Goal: Information Seeking & Learning: Understand process/instructions

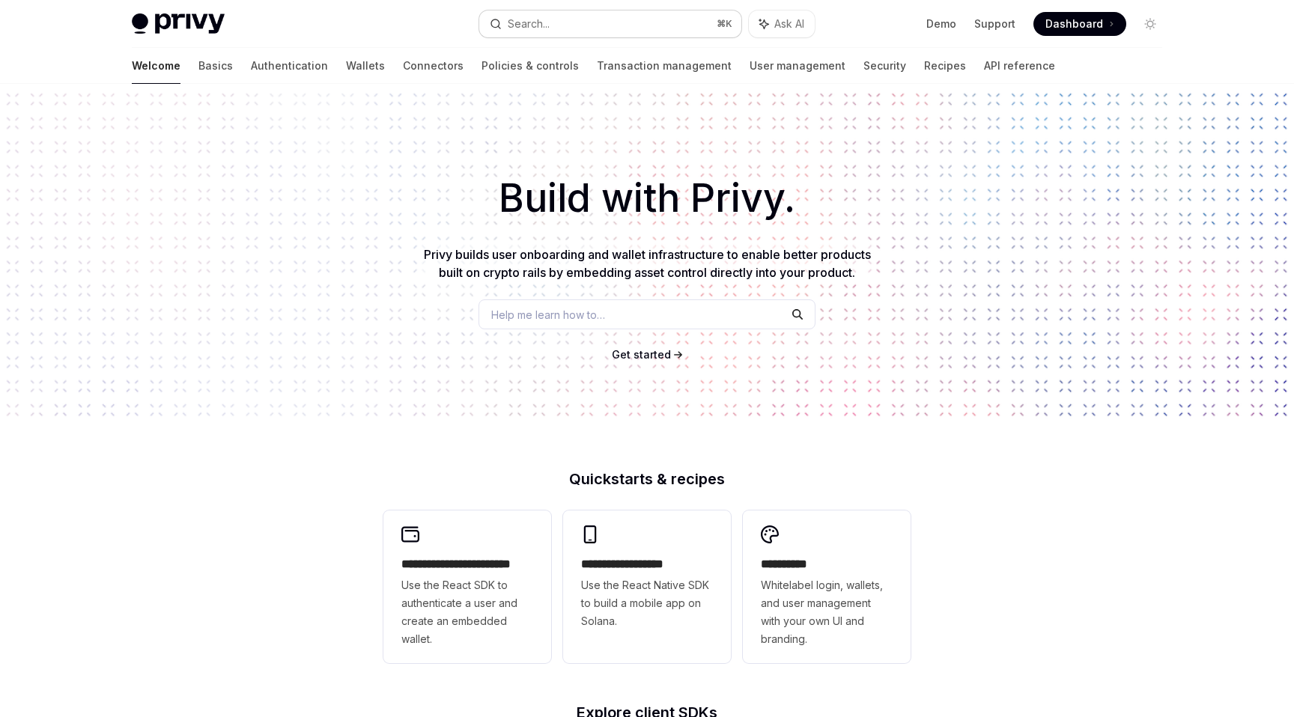
click at [669, 21] on button "Search... ⌘ K" at bounding box center [610, 23] width 262 height 27
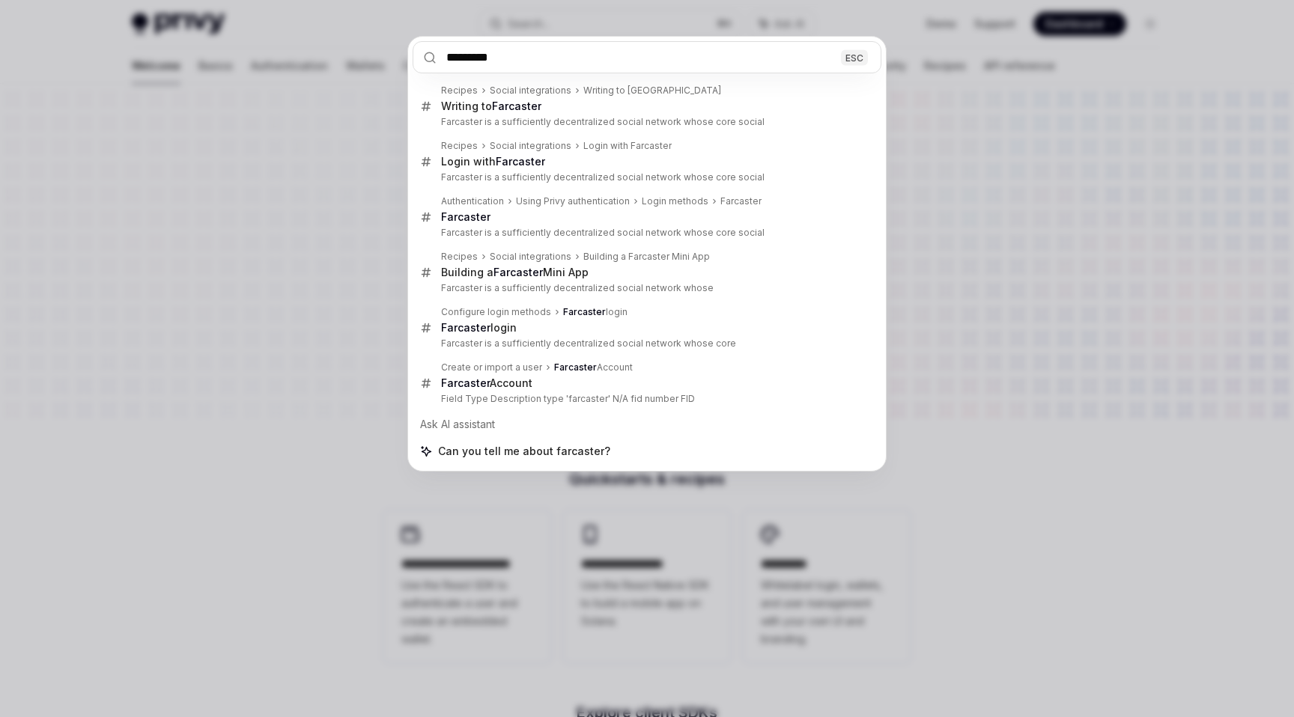
click at [457, 54] on input "*********" at bounding box center [647, 57] width 469 height 32
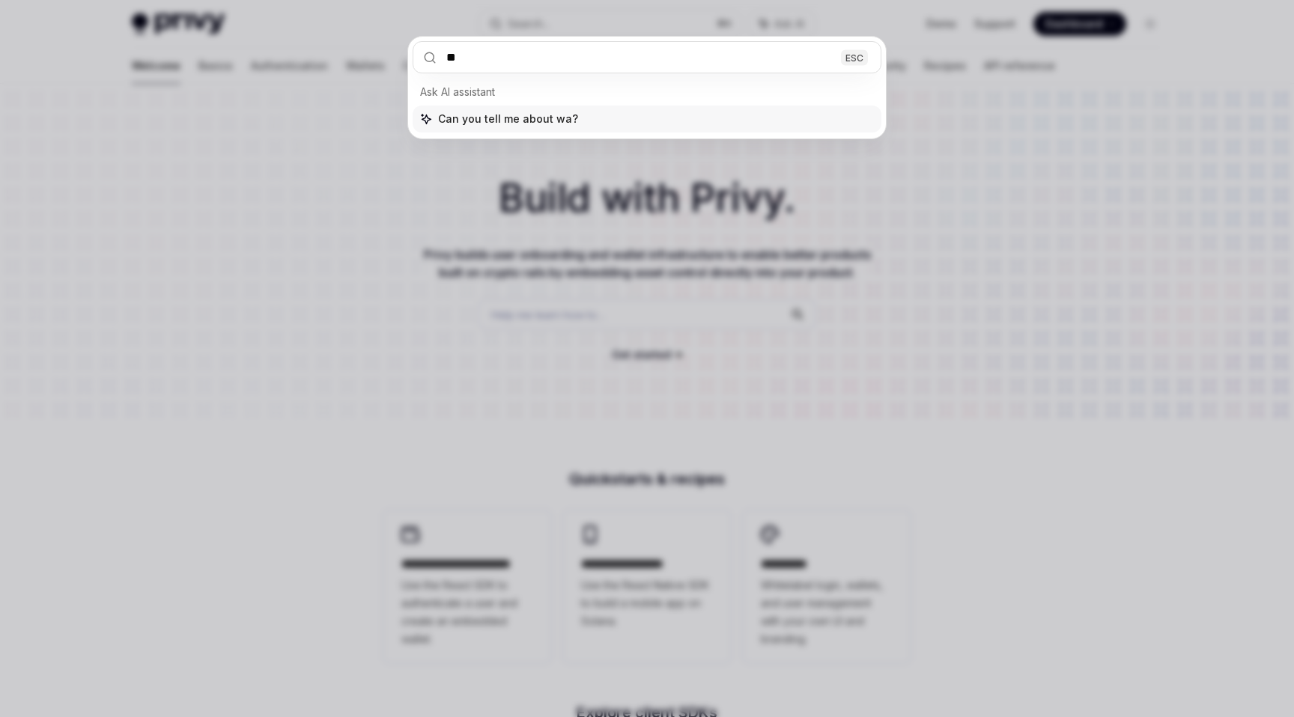
type input "*"
type input "******"
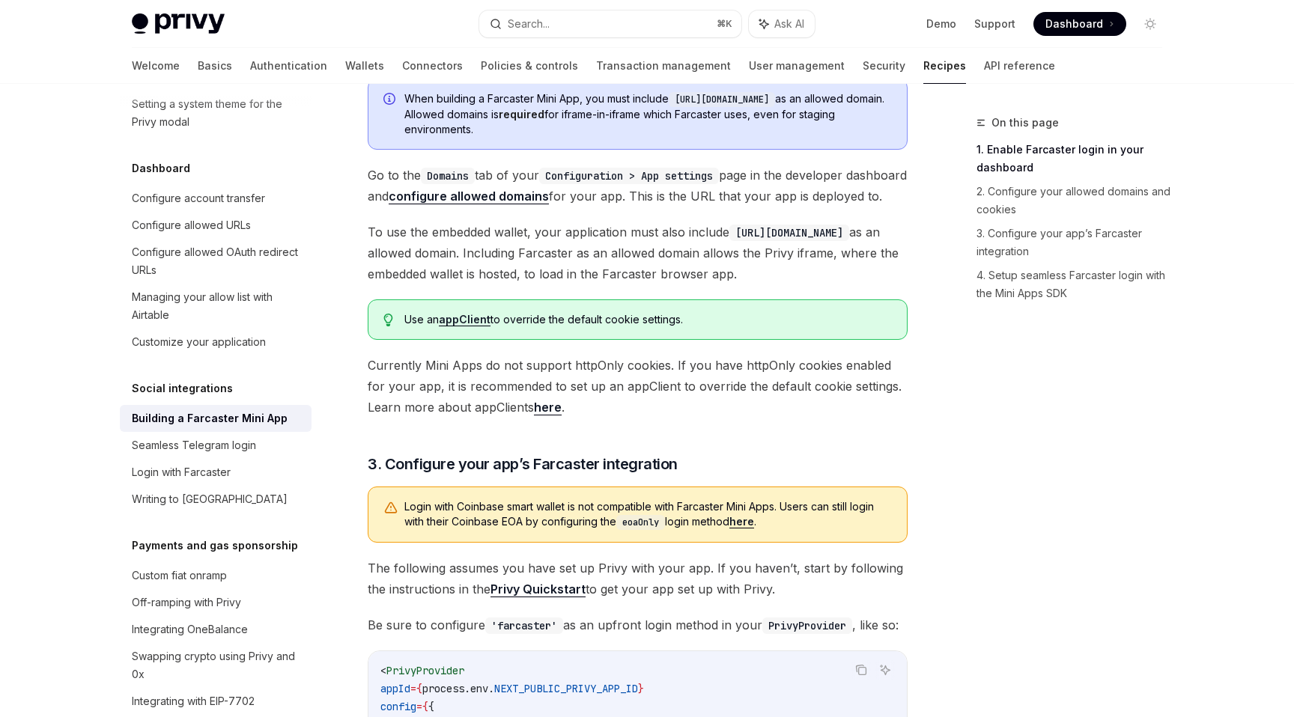
scroll to position [887, 0]
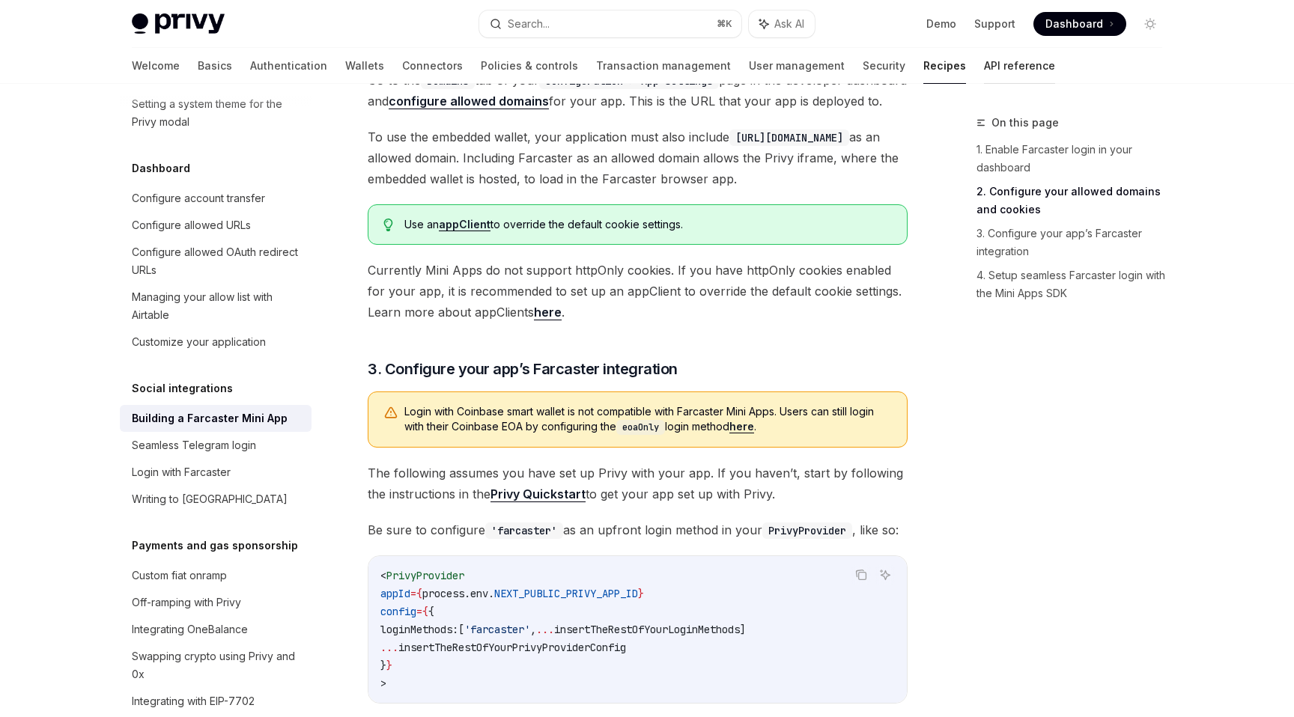
type textarea "*"
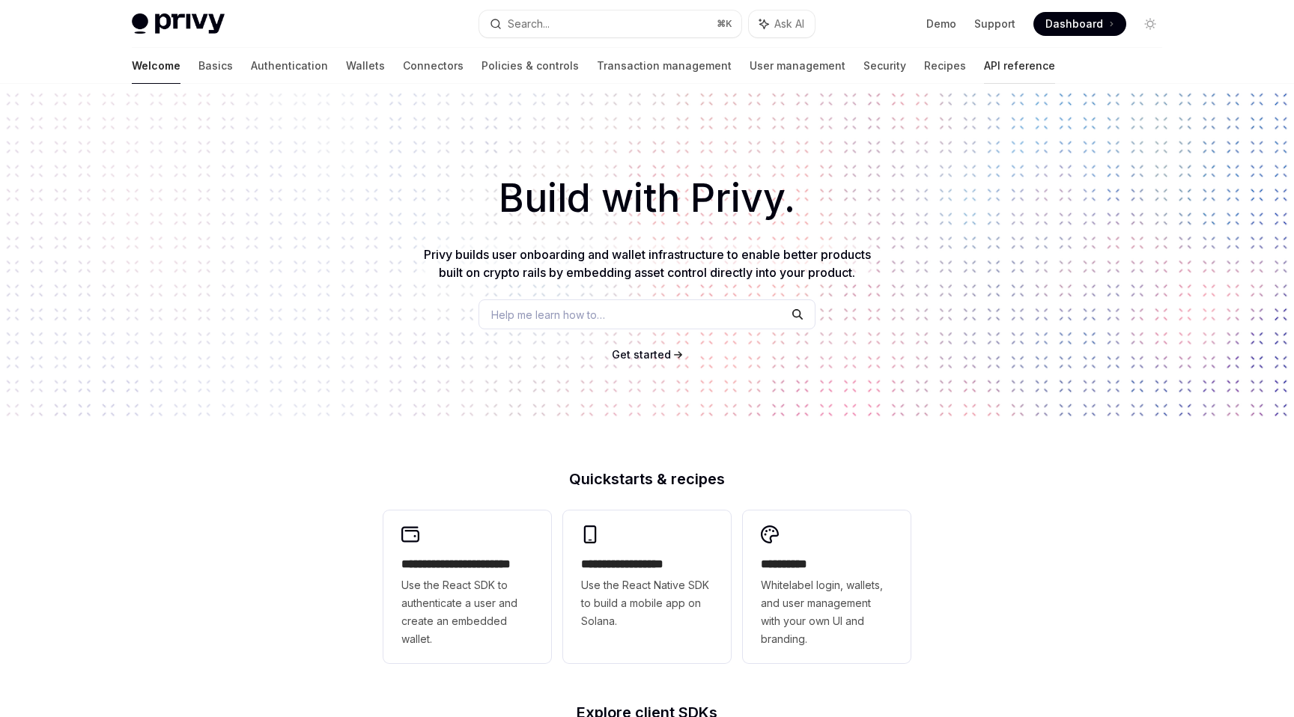
click at [984, 55] on link "API reference" at bounding box center [1019, 66] width 71 height 36
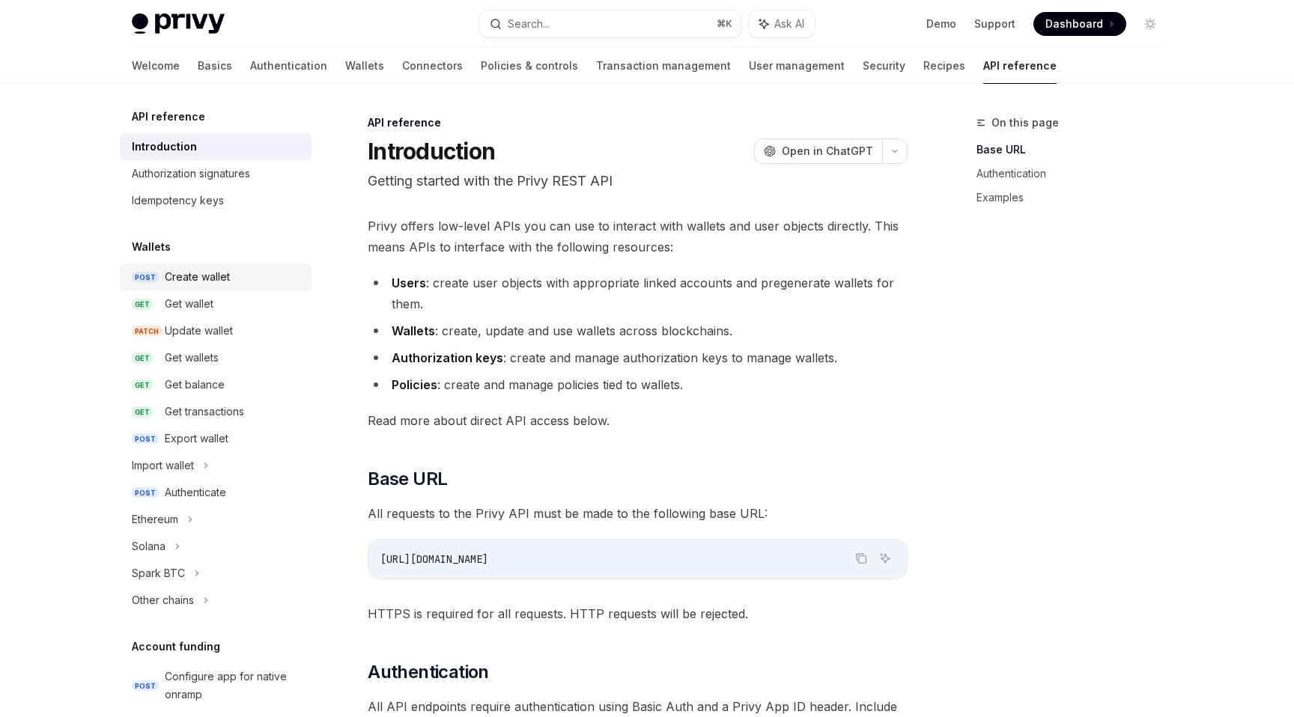
click at [193, 271] on div "Create wallet" at bounding box center [197, 277] width 65 height 18
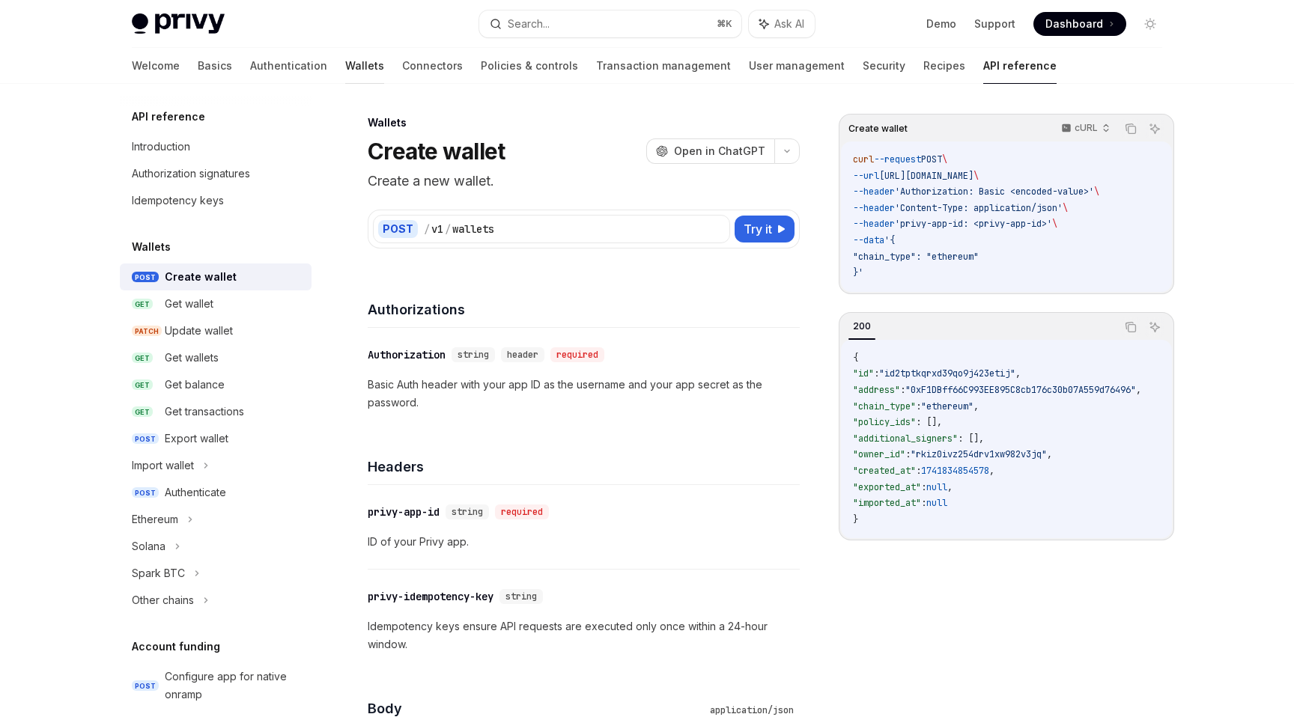
click at [345, 72] on link "Wallets" at bounding box center [364, 66] width 39 height 36
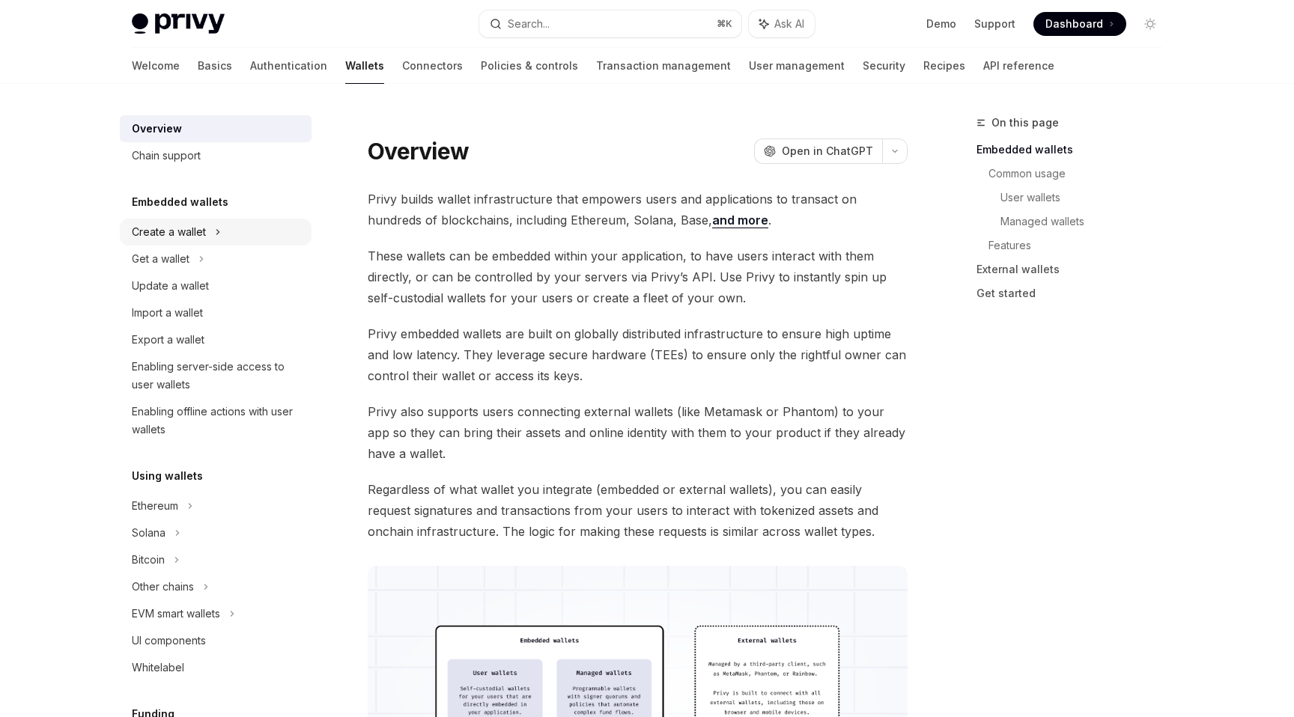
click at [186, 244] on div "Create a wallet" at bounding box center [216, 232] width 192 height 27
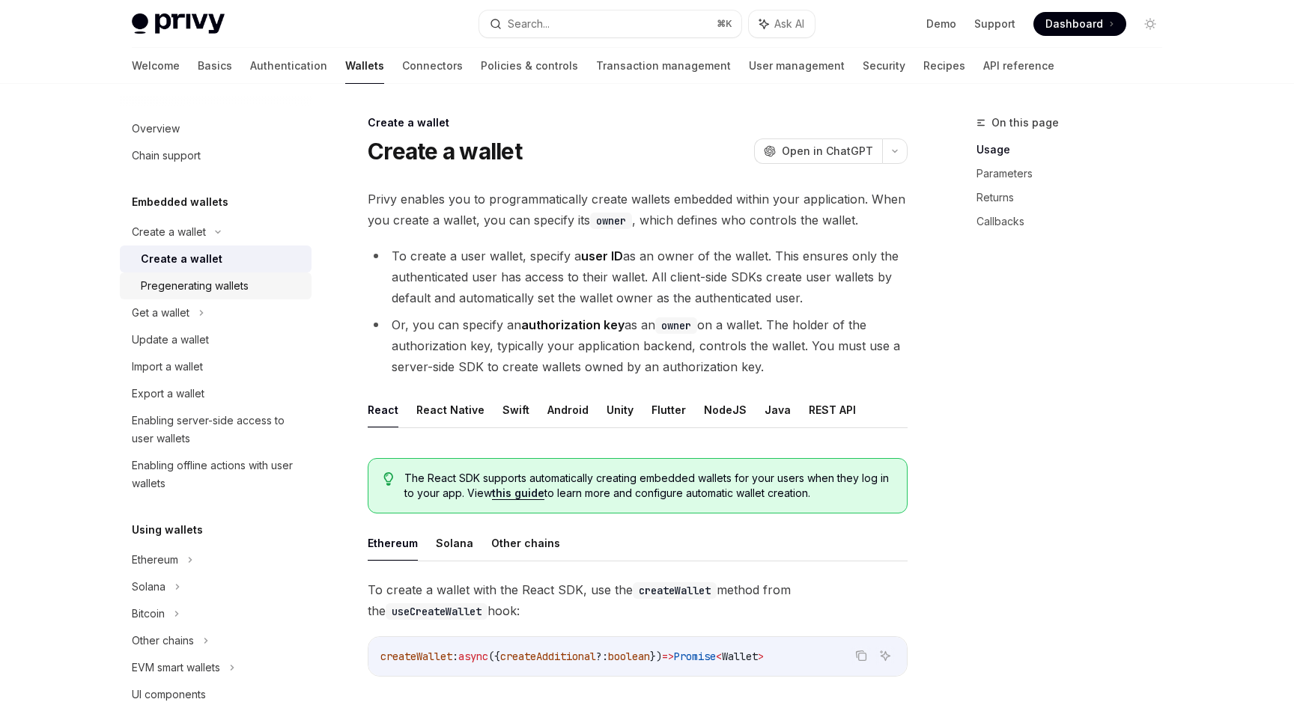
click at [189, 298] on link "Pregenerating wallets" at bounding box center [216, 286] width 192 height 27
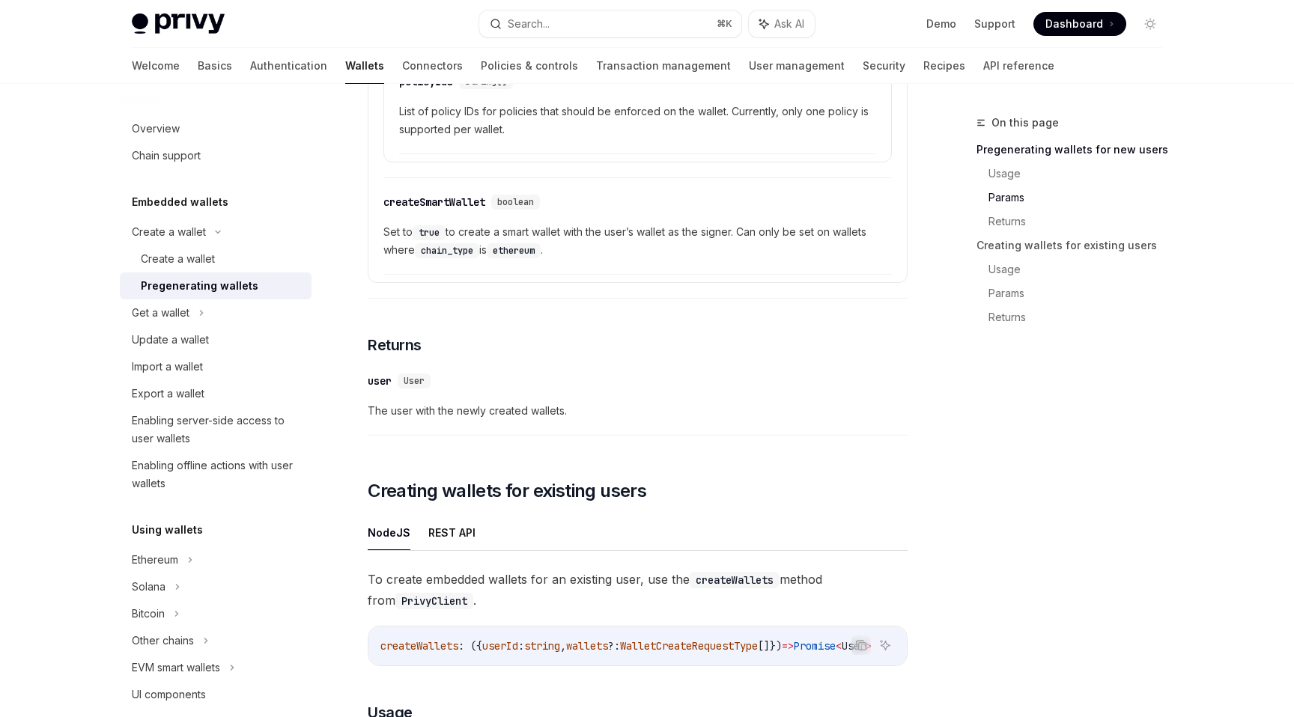
scroll to position [1334, 0]
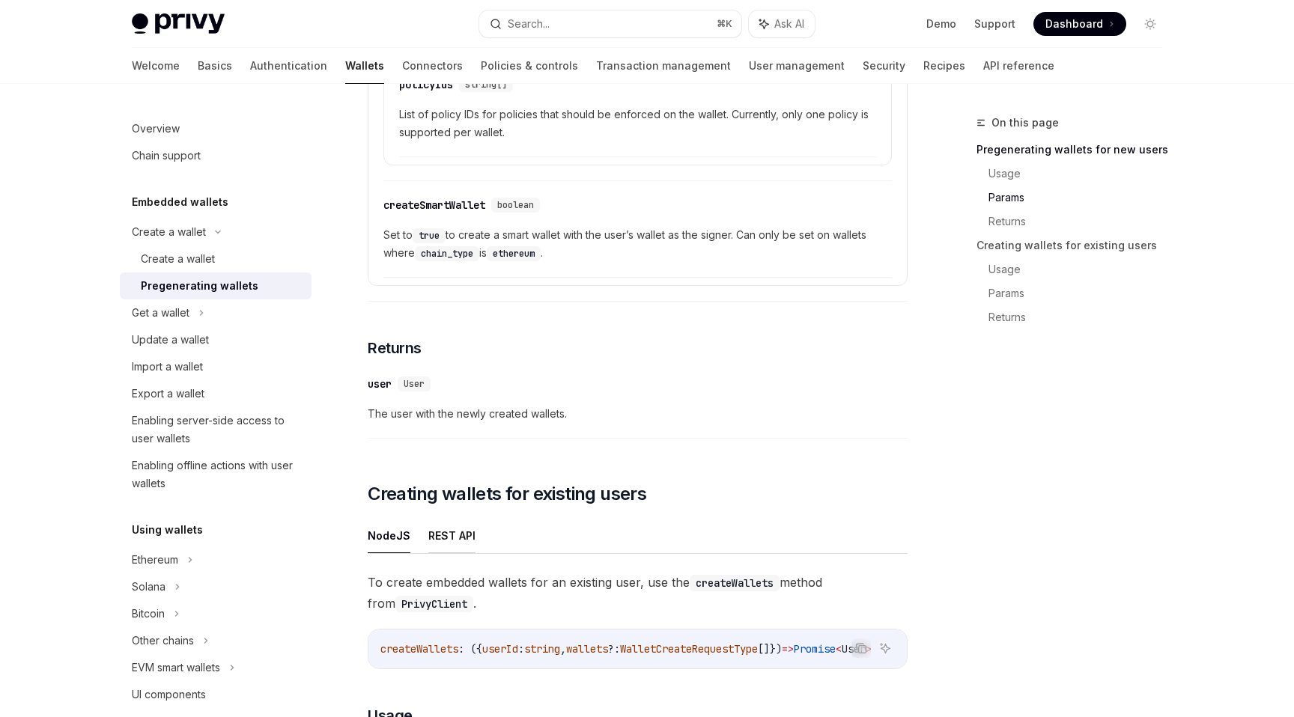
click at [453, 529] on button "REST API" at bounding box center [451, 535] width 47 height 35
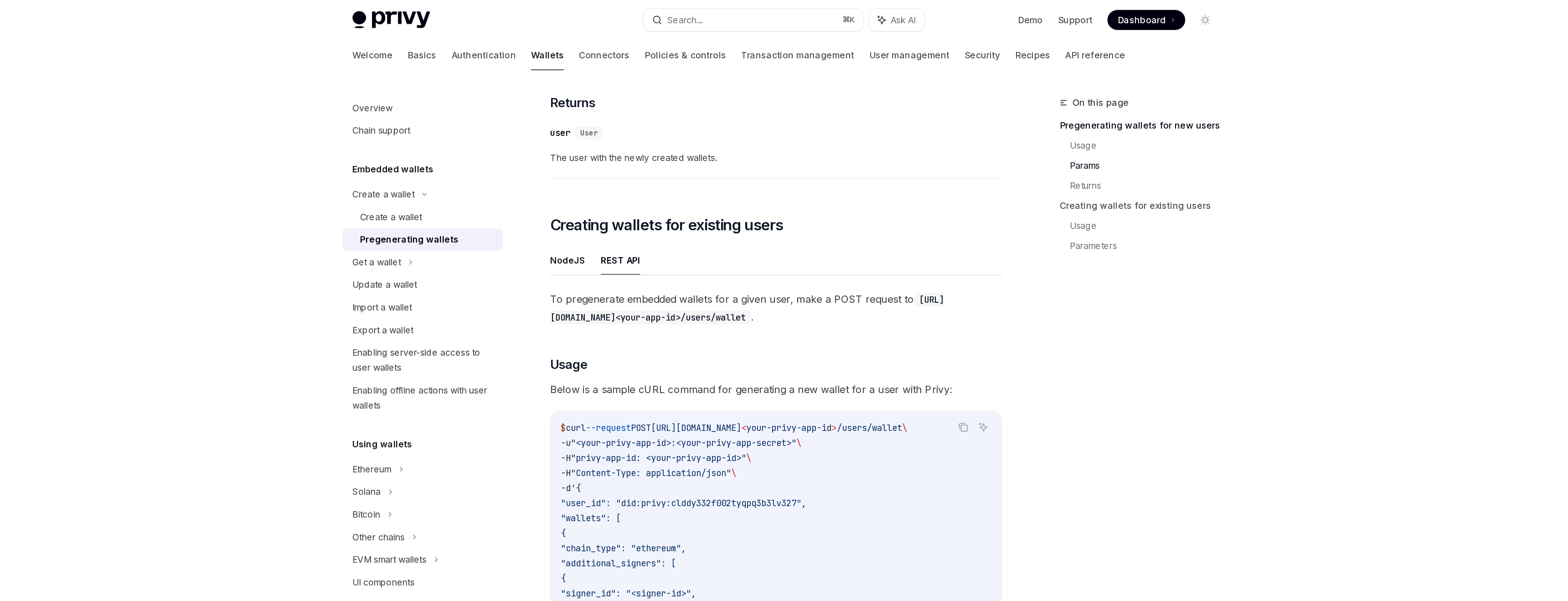
scroll to position [1058, 0]
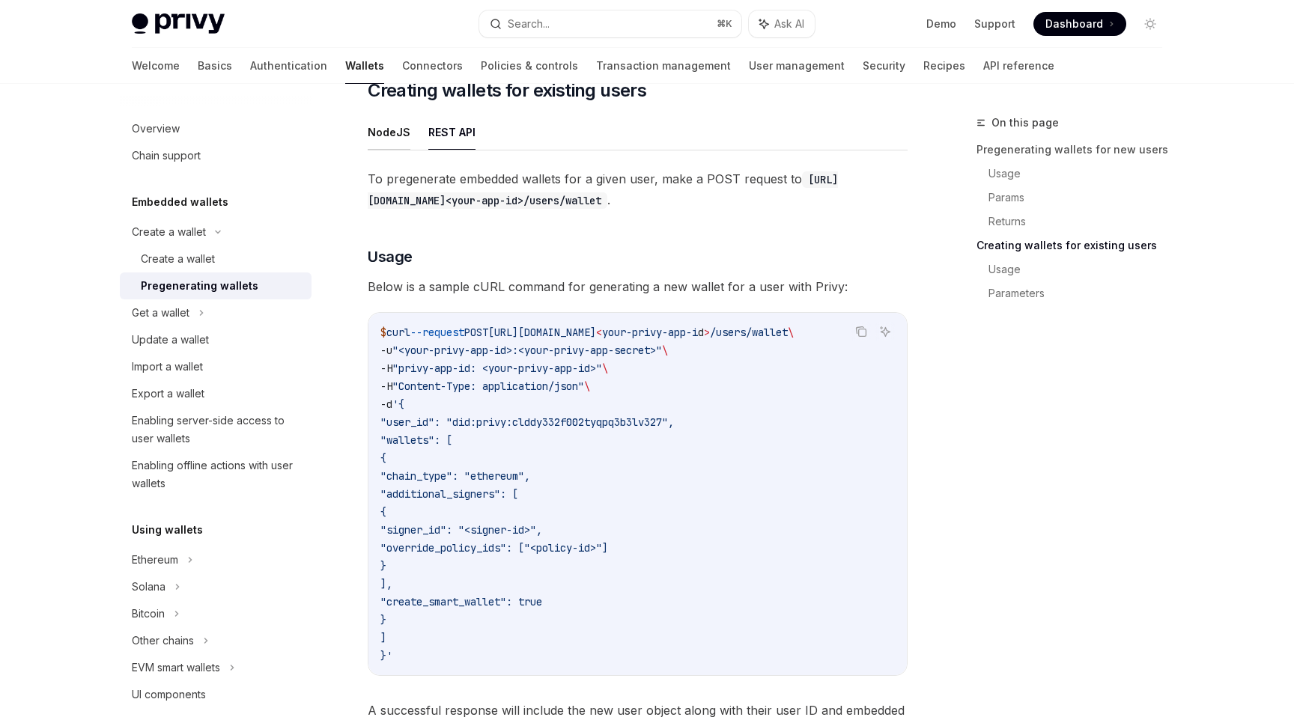
click at [398, 145] on button "NodeJS" at bounding box center [389, 132] width 43 height 35
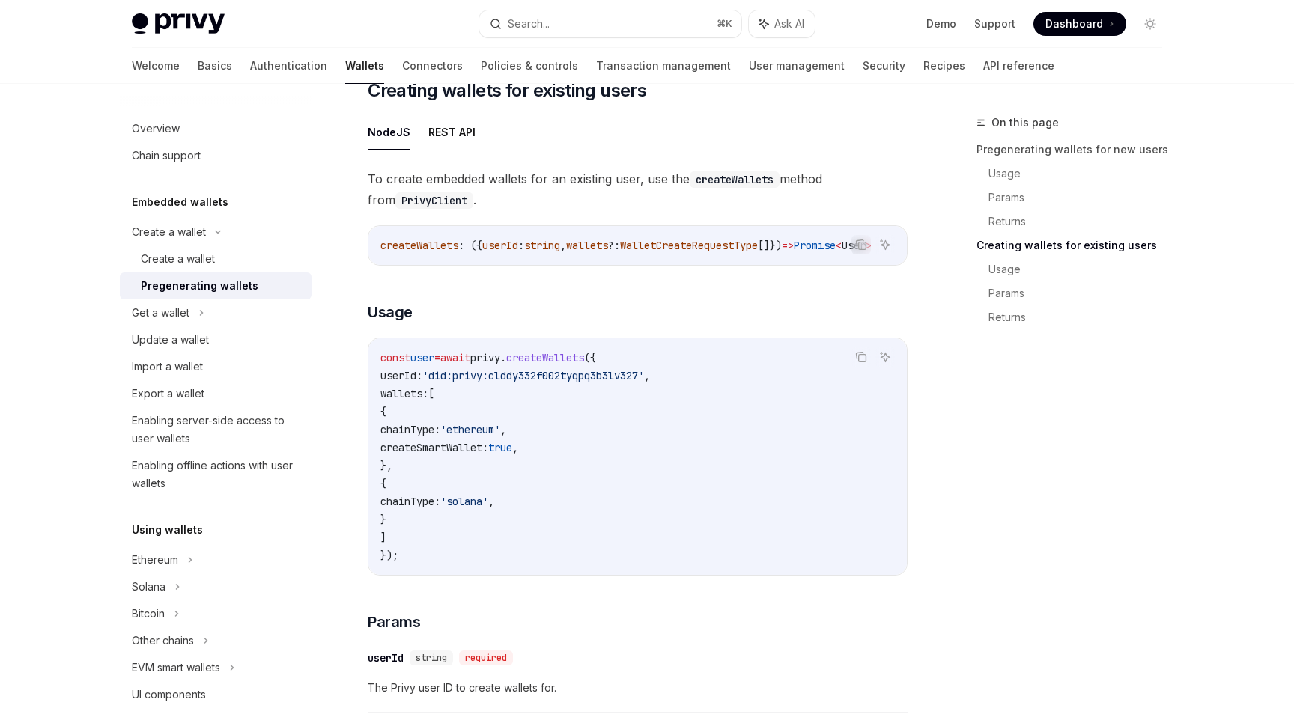
type textarea "*"
